Goal: Information Seeking & Learning: Understand process/instructions

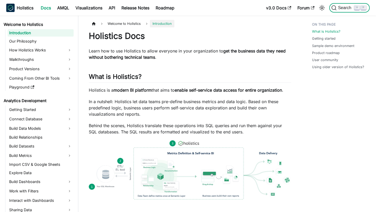
click at [348, 12] on button "Search ⌘ K" at bounding box center [350, 7] width 41 height 9
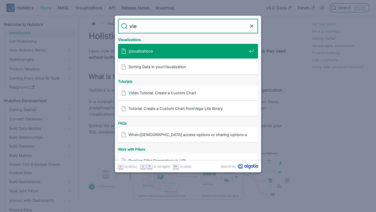
type input "view"
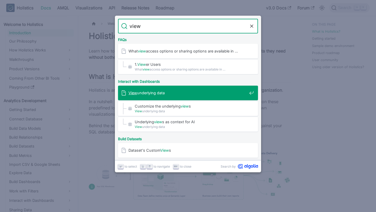
click at [210, 96] on div "View underlying data" at bounding box center [189, 93] width 137 height 15
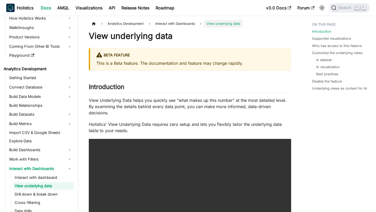
scroll to position [9, 0]
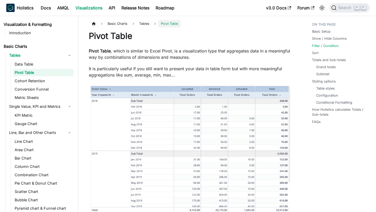
scroll to position [671, 0]
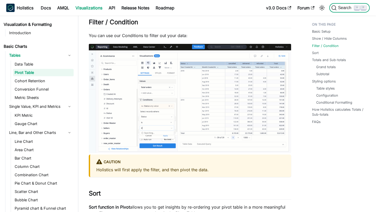
click at [343, 6] on span "Search" at bounding box center [346, 7] width 18 height 5
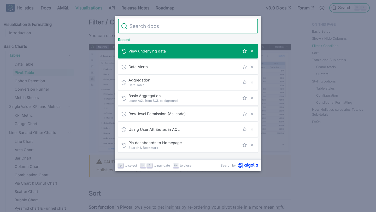
scroll to position [0, 0]
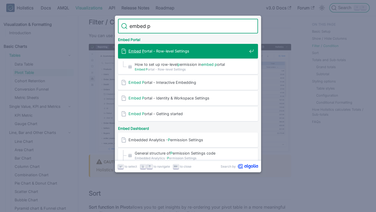
type input "embed po"
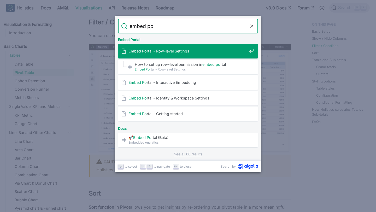
click at [199, 44] on div "Embed Po rtal - Row-level Settings" at bounding box center [189, 51] width 137 height 15
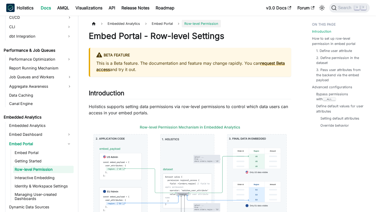
scroll to position [456, 0]
click at [44, 142] on link "Embed Portal" at bounding box center [36, 144] width 57 height 8
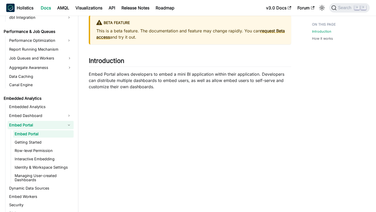
scroll to position [33, 0]
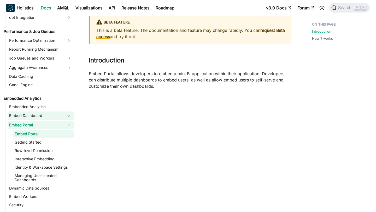
click at [56, 116] on link "Embed Dashboard" at bounding box center [36, 116] width 57 height 8
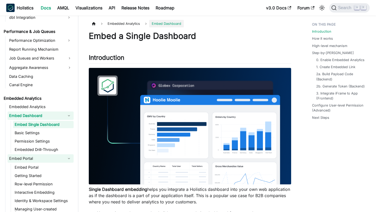
click at [51, 158] on link "Embed Portal" at bounding box center [36, 158] width 57 height 8
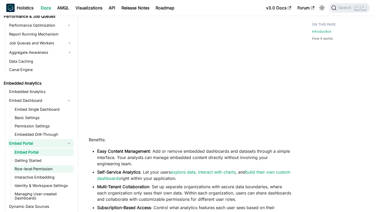
scroll to position [492, 0]
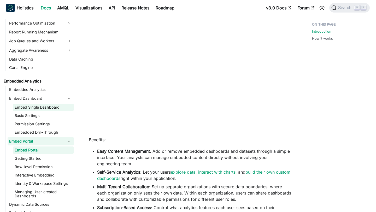
click at [41, 107] on link "Embed Single Dashboard" at bounding box center [43, 107] width 61 height 7
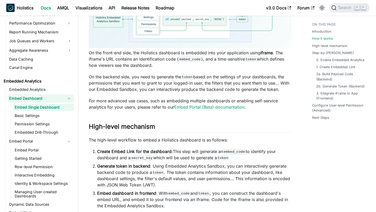
scroll to position [337, 0]
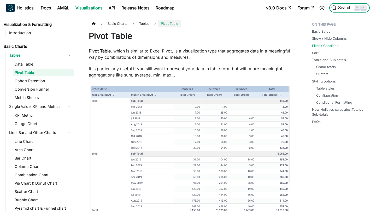
scroll to position [671, 0]
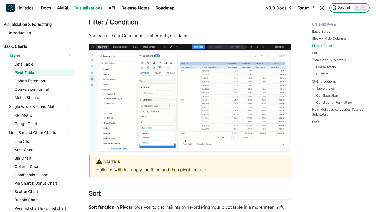
click at [342, 11] on button "Search ⌘ K" at bounding box center [350, 7] width 41 height 9
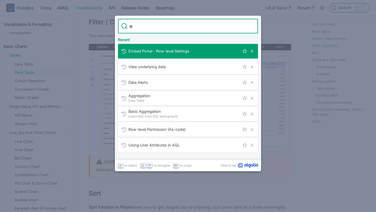
scroll to position [0, 0]
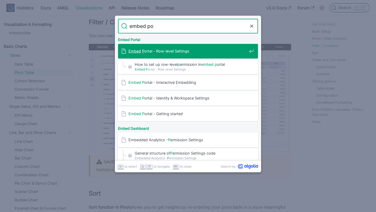
type input "embed por"
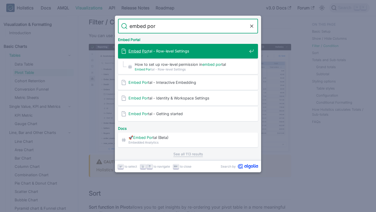
click at [219, 51] on span "Embed Por tal - Row-level Settings" at bounding box center [188, 51] width 119 height 5
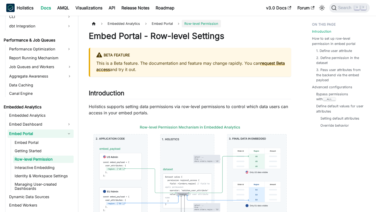
scroll to position [467, 0]
click at [45, 132] on link "Embed Portal" at bounding box center [36, 133] width 57 height 8
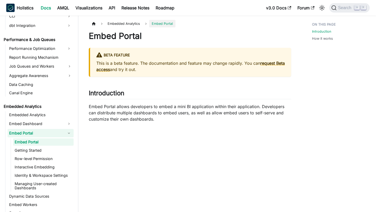
click at [141, 37] on h1 "Embed Portal" at bounding box center [190, 36] width 203 height 10
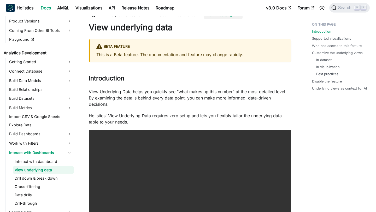
scroll to position [49, 0]
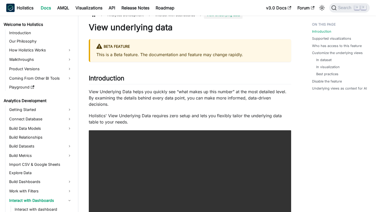
scroll to position [49, 0]
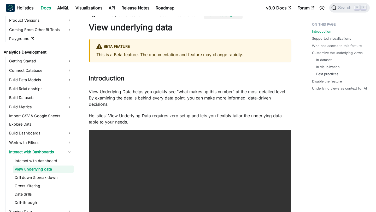
click at [29, 170] on link "View underlying data" at bounding box center [43, 169] width 61 height 7
